Goal: Navigation & Orientation: Find specific page/section

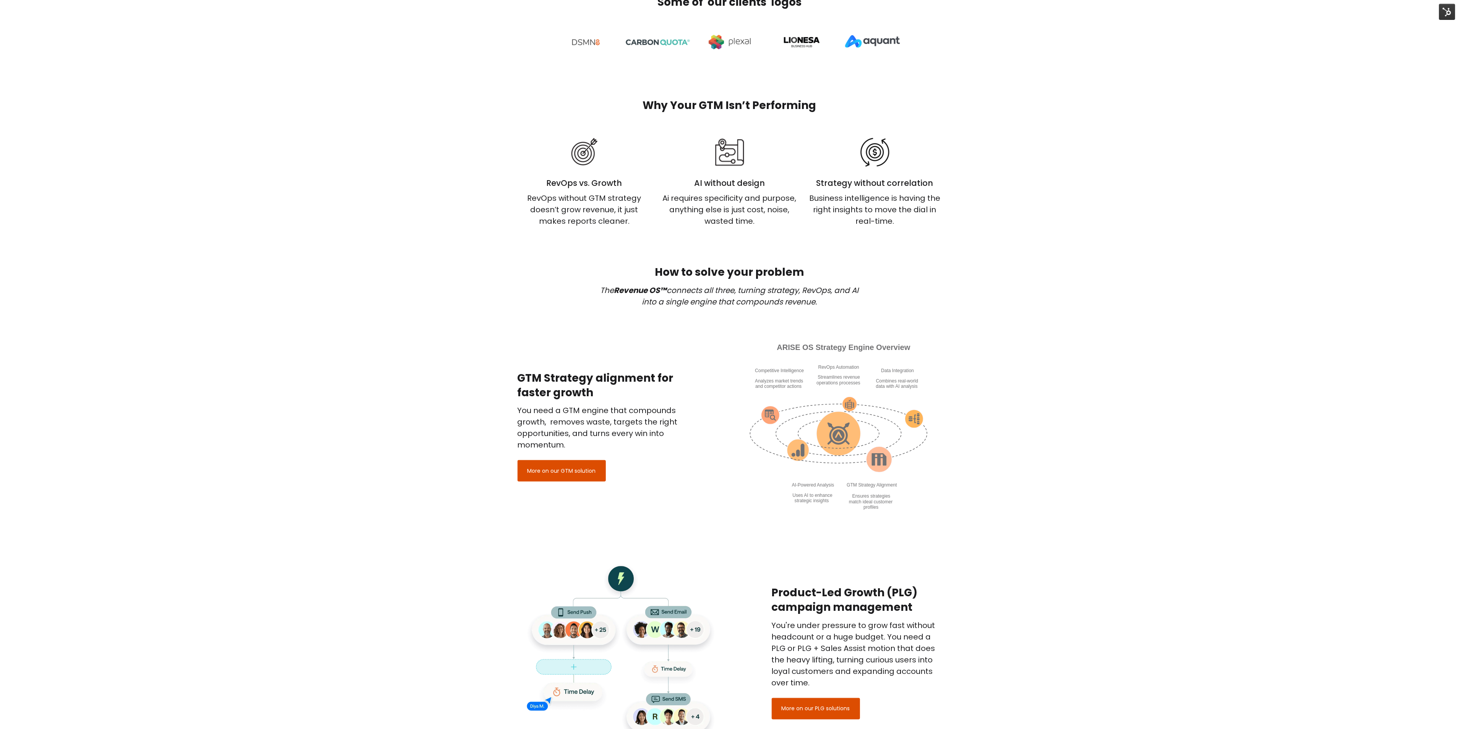
scroll to position [516, 0]
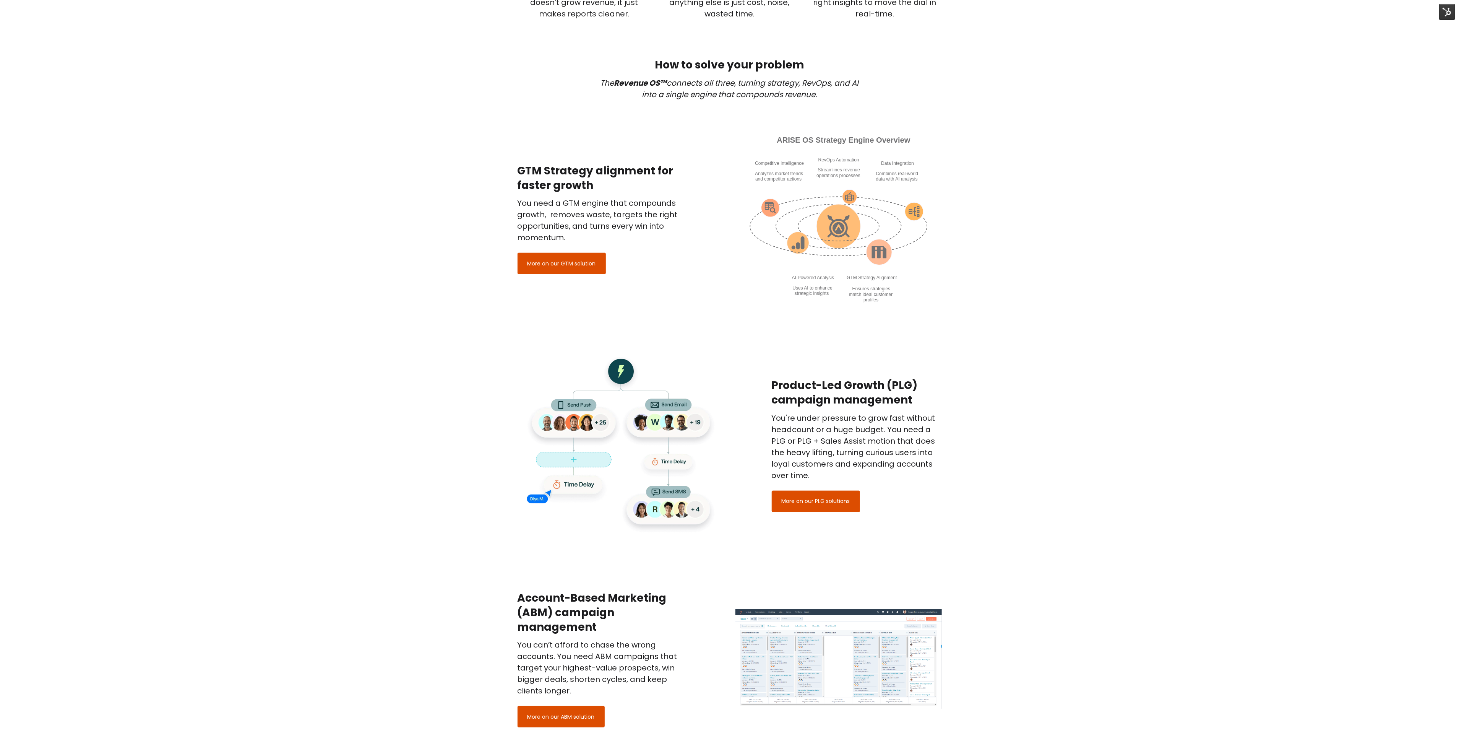
drag, startPoint x: 602, startPoint y: 180, endPoint x: 513, endPoint y: 173, distance: 89.3
click at [513, 173] on div "GTM Strategy alignment for faster growth You need a GTM engine that compounds g…" at bounding box center [603, 219] width 182 height 111
copy h2 "GTM Strategy alignment for faster growth"
drag, startPoint x: 928, startPoint y: 398, endPoint x: 771, endPoint y: 388, distance: 157.1
click at [772, 388] on h2 "Product-Led Growth (PLG) campaign management" at bounding box center [857, 392] width 170 height 29
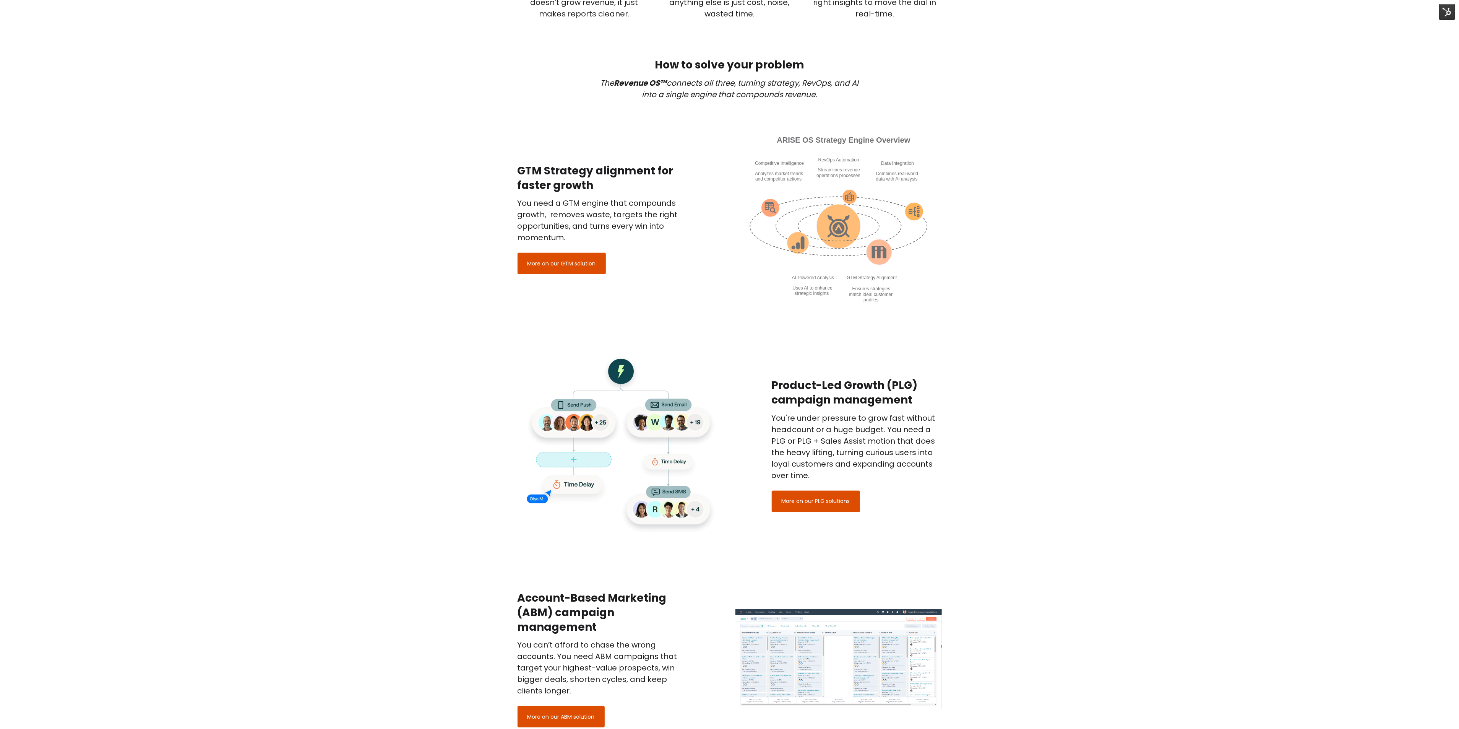
copy h2 "Product-Led Growth (PLG) campaign management"
drag, startPoint x: 598, startPoint y: 632, endPoint x: 513, endPoint y: 603, distance: 89.7
click at [513, 603] on div "Account-Based Marketing (ABM) campaign management You can’t afford to chase the…" at bounding box center [603, 659] width 182 height 136
copy h2 "Account-Based Marketing (ABM) campaign management"
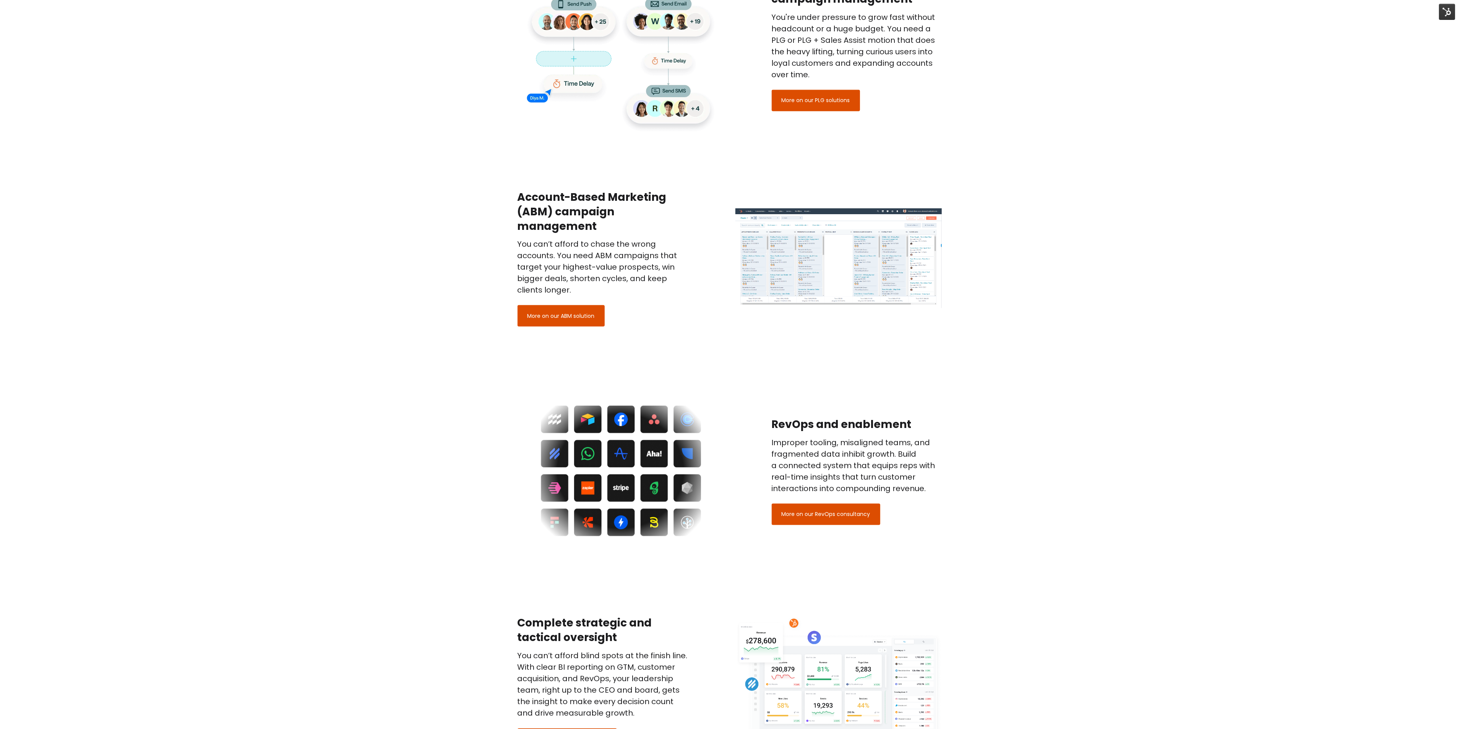
scroll to position [918, 0]
drag, startPoint x: 919, startPoint y: 423, endPoint x: 749, endPoint y: 428, distance: 169.8
click at [749, 428] on div "RevOps and enablement Improper tooling, misaligned teams, and fragmented data i…" at bounding box center [730, 470] width 436 height 174
copy h2 "RevOps and enablement"
drag, startPoint x: 625, startPoint y: 638, endPoint x: 508, endPoint y: 628, distance: 117.4
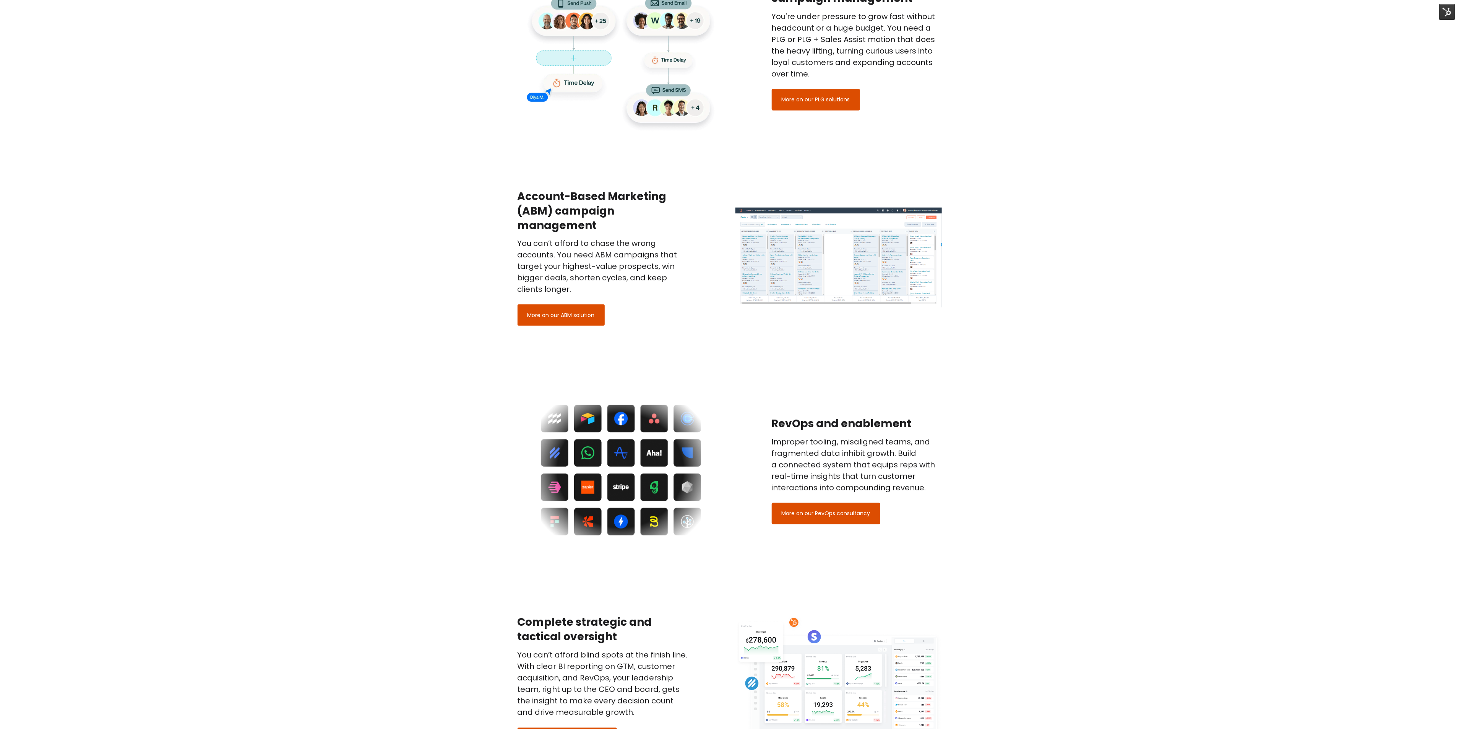
click at [508, 628] on div "Complete strategic and tactical oversight You can’t afford blind spots at the f…" at bounding box center [729, 682] width 1459 height 212
copy h2 "Complete strategic and tactical oversight"
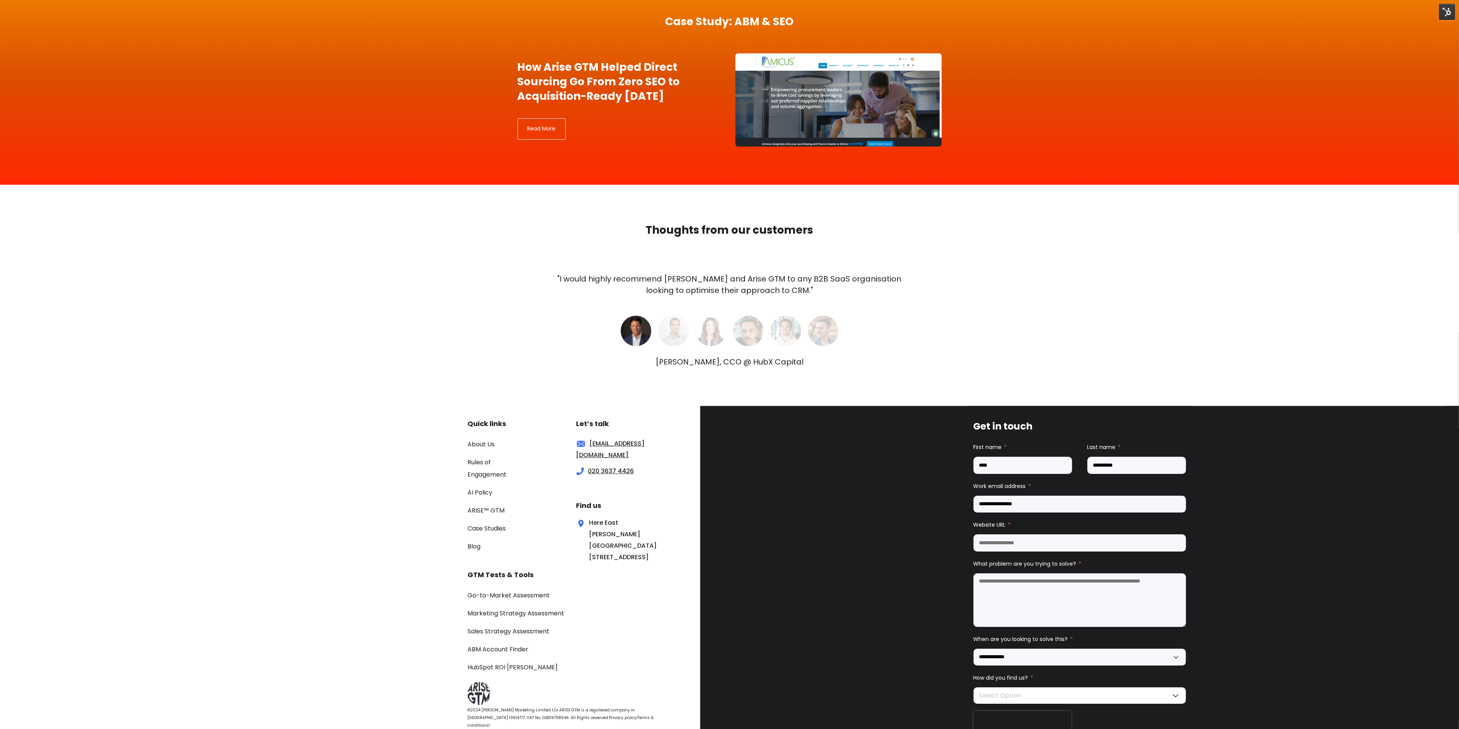
scroll to position [2162, 0]
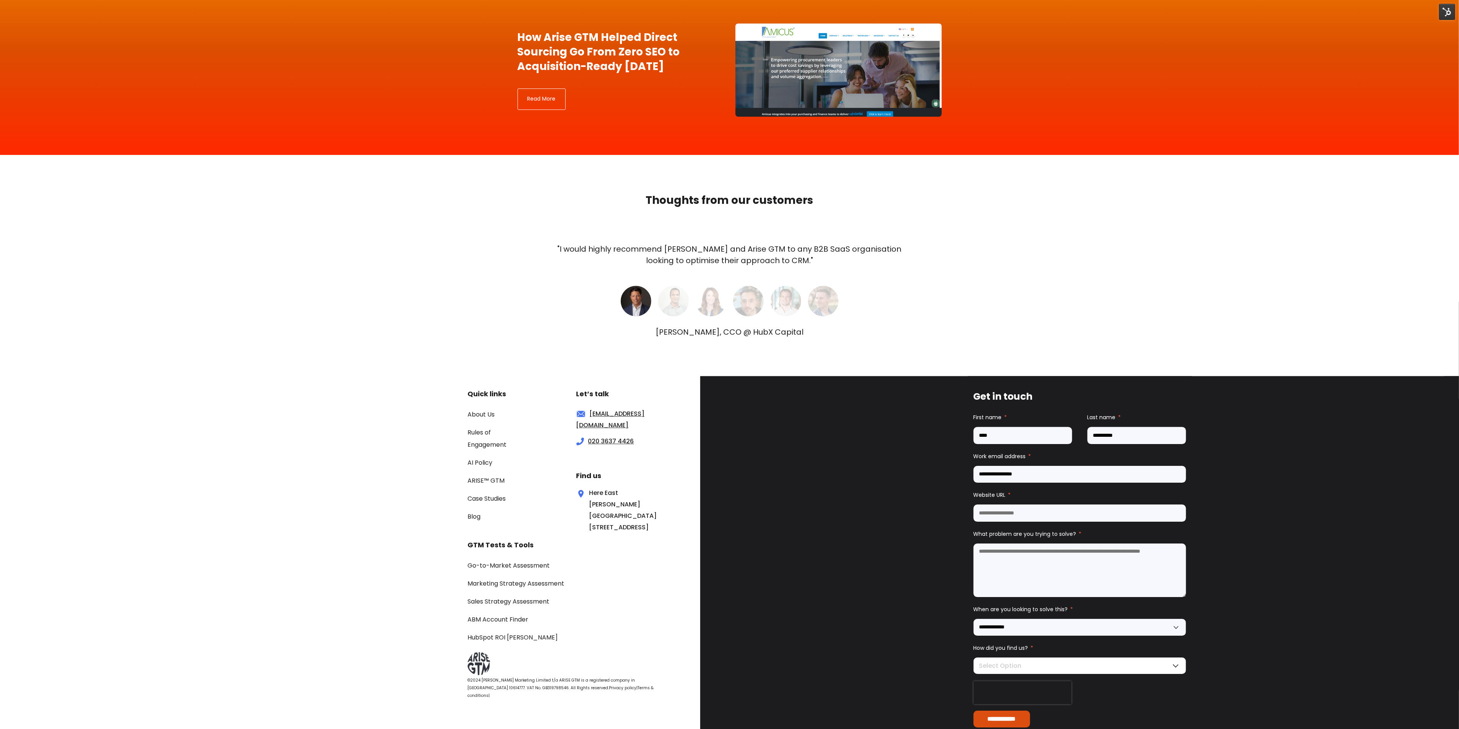
scroll to position [2162, 0]
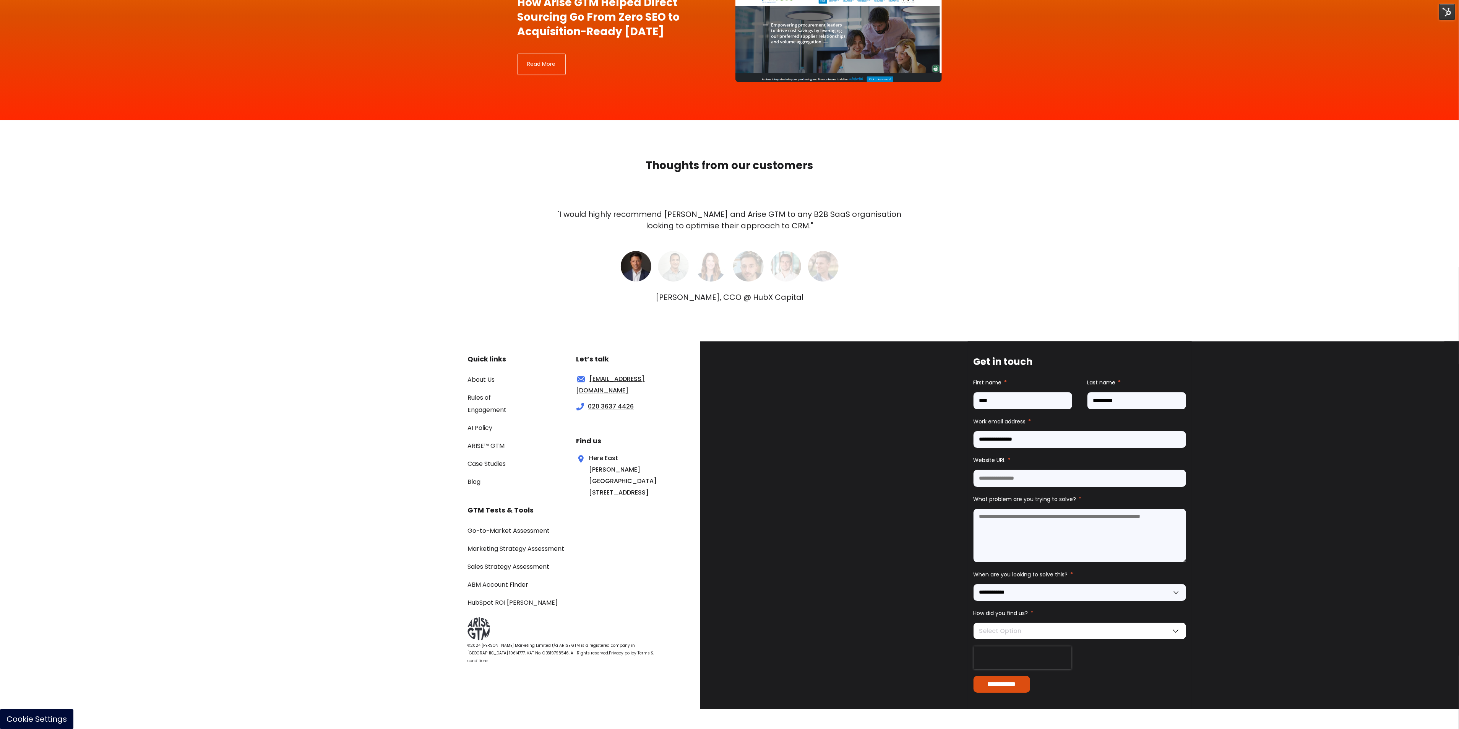
drag, startPoint x: 1465, startPoint y: 105, endPoint x: 1467, endPoint y: 677, distance: 572.4
click at [478, 376] on link "About Us" at bounding box center [481, 379] width 27 height 9
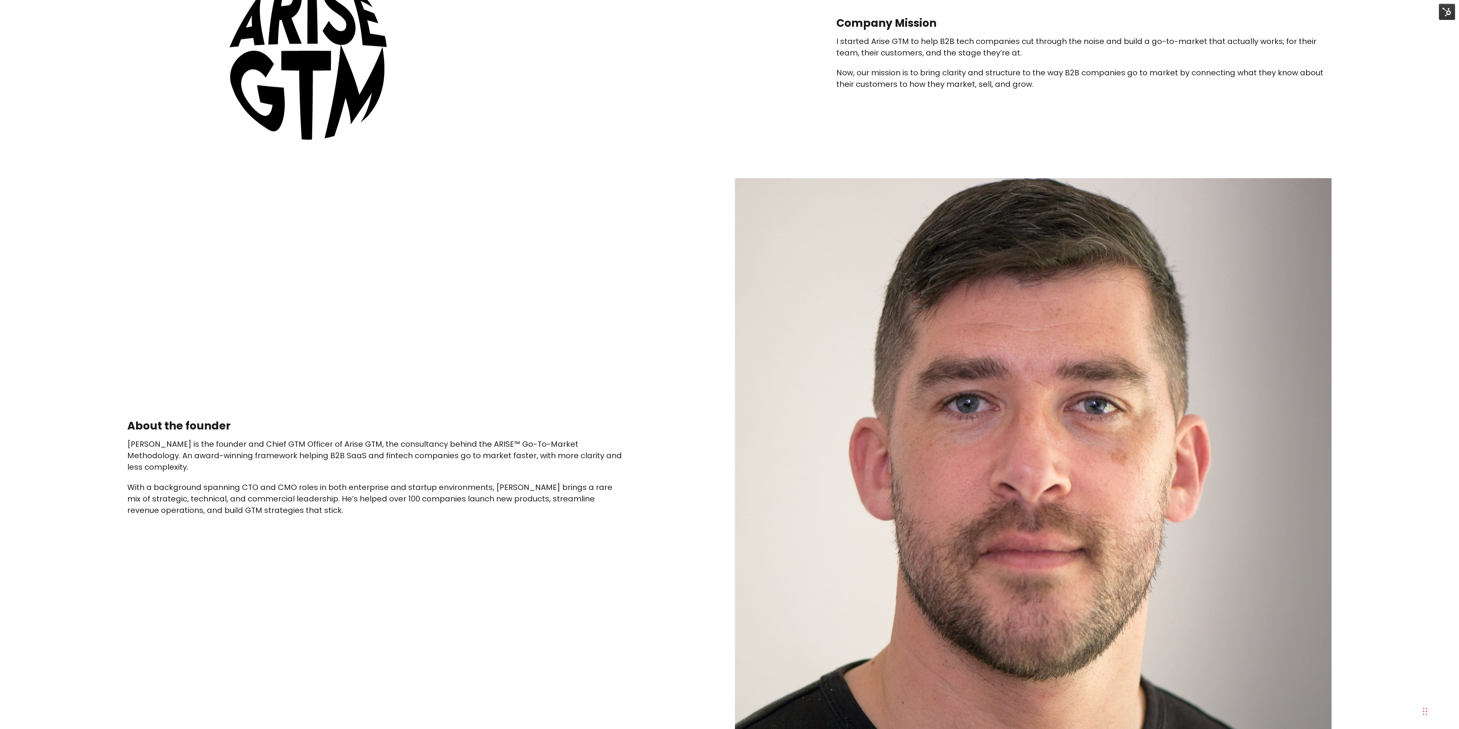
scroll to position [688, 0]
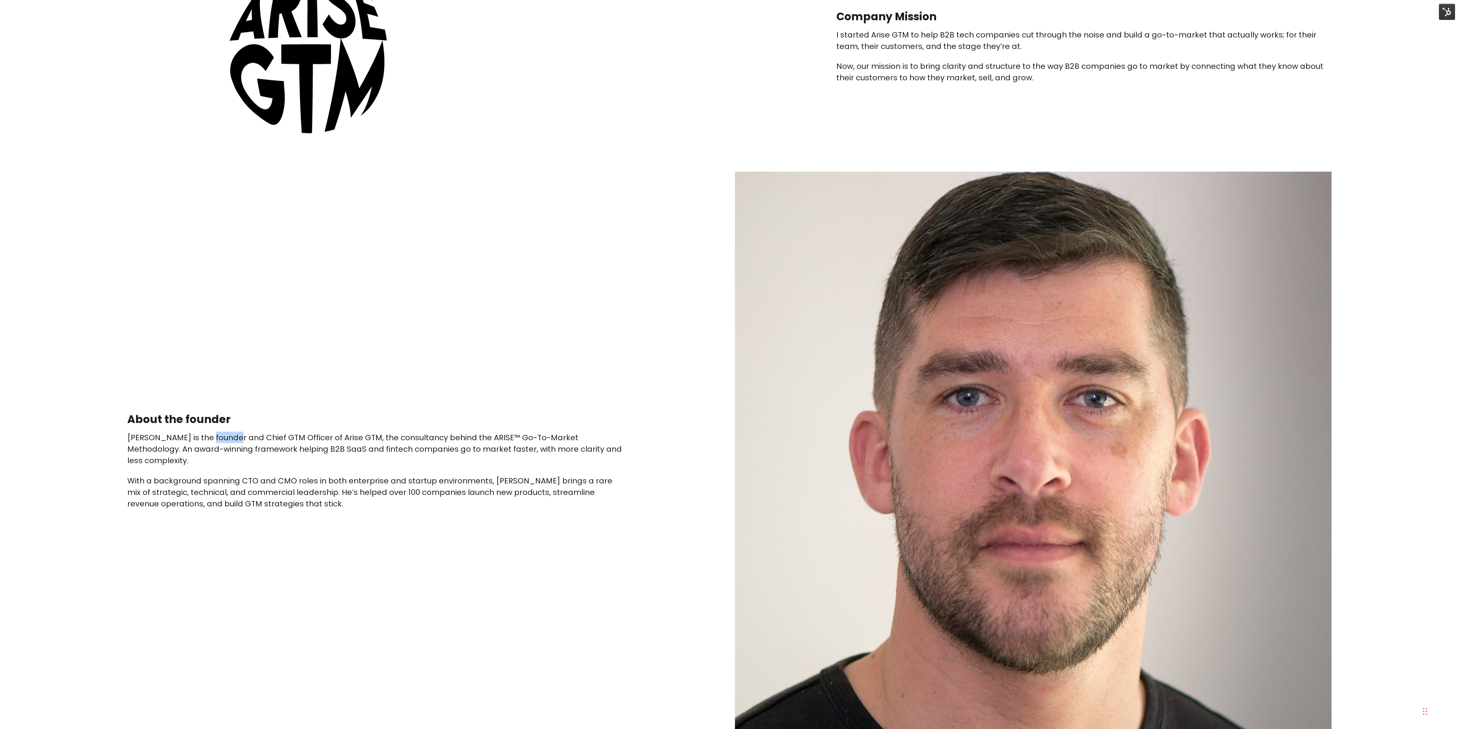
drag, startPoint x: 200, startPoint y: 443, endPoint x: 227, endPoint y: 443, distance: 27.5
click at [227, 443] on p "Paul Sullivan is the founder and Chief GTM Officer of Arise GTM, the consultanc…" at bounding box center [374, 449] width 495 height 34
drag, startPoint x: 247, startPoint y: 442, endPoint x: 312, endPoint y: 438, distance: 65.5
click at [312, 438] on p "Paul Sullivan is the founder and Chief GTM Officer of Arise GTM, the consultanc…" at bounding box center [374, 449] width 495 height 34
click at [344, 441] on p "Paul Sullivan is the founder and Chief GTM Officer of Arise GTM, the consultanc…" at bounding box center [374, 449] width 495 height 34
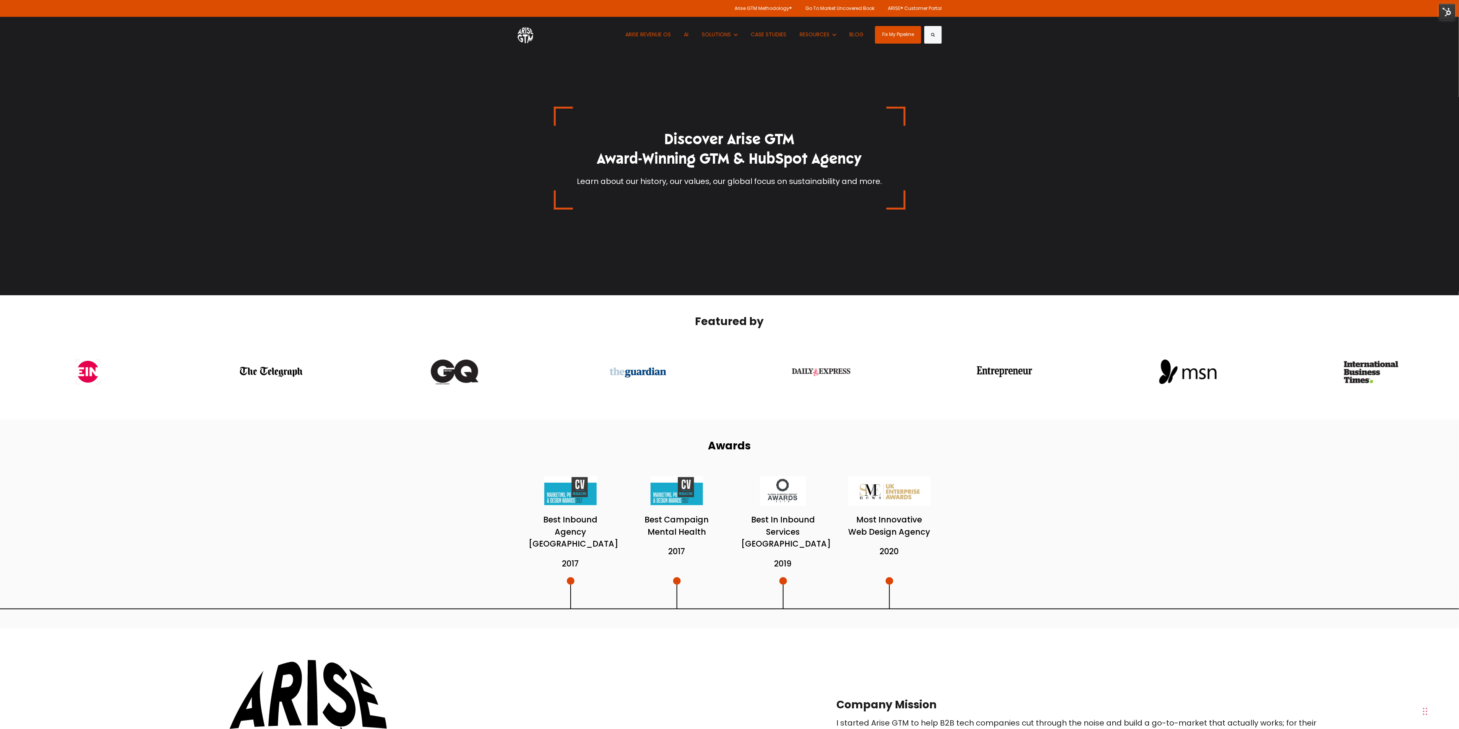
scroll to position [0, 0]
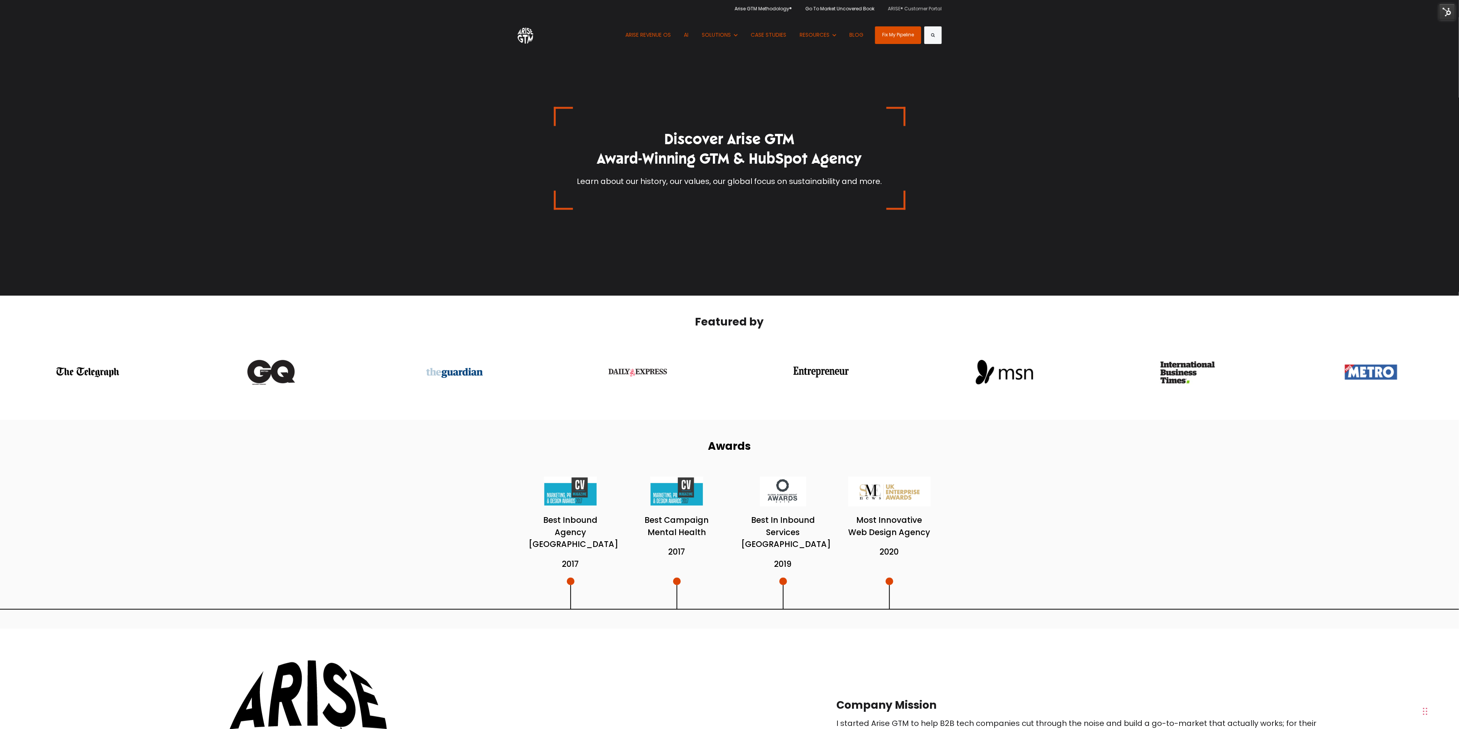
click at [935, 4] on link "ARISE® Customer Portal" at bounding box center [912, 8] width 60 height 17
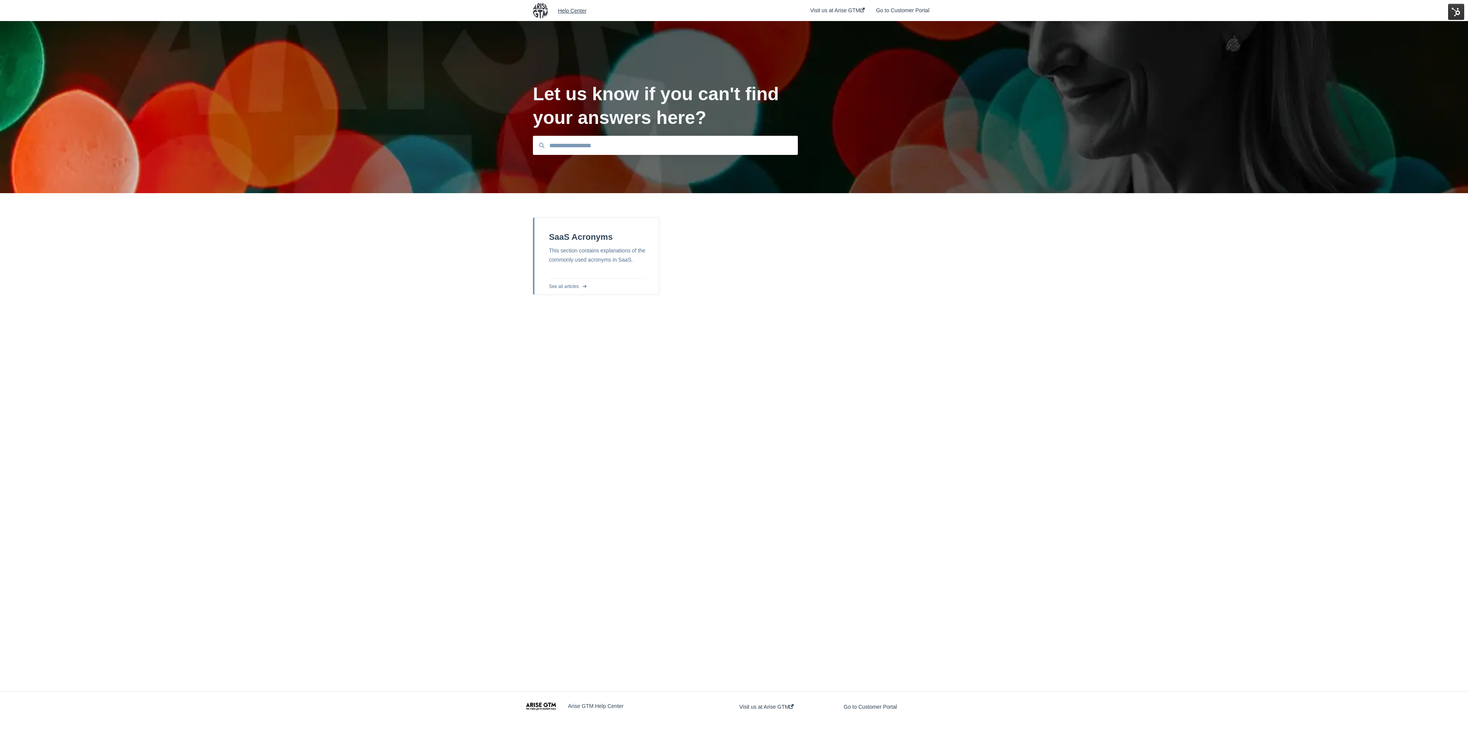
click at [569, 11] on link "Help Center" at bounding box center [672, 11] width 229 height 6
click at [542, 11] on img at bounding box center [540, 10] width 15 height 15
click at [846, 5] on link "Visit us at Arise GTM" at bounding box center [837, 10] width 54 height 29
click at [916, 11] on link "Go to Customer Portal" at bounding box center [902, 10] width 53 height 29
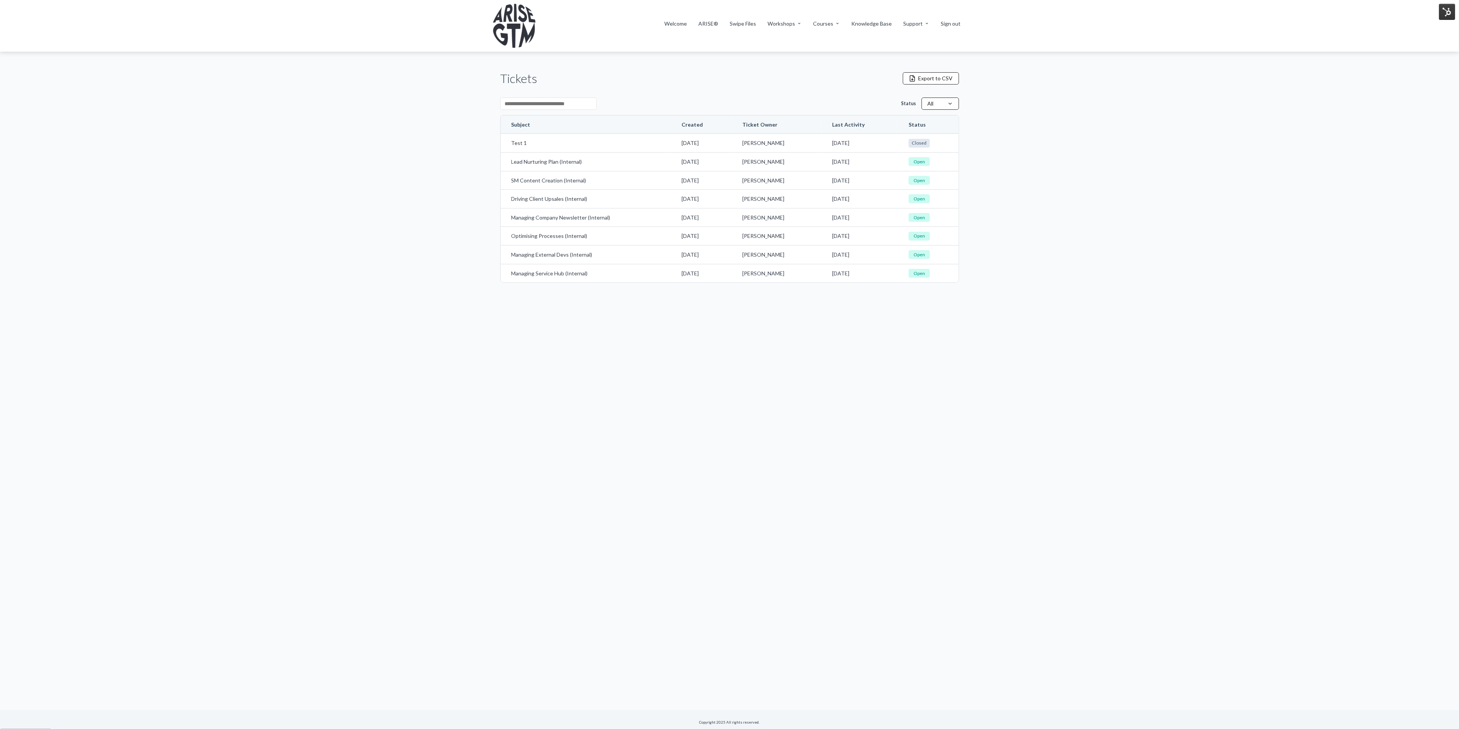
click at [697, 18] on div "Menu Welcome ARISE® Swipe Files Workshops Service Design Workshop - Coming Soon…" at bounding box center [730, 26] width 474 height 52
click at [684, 21] on link "Welcome" at bounding box center [676, 24] width 23 height 8
